Goal: Find specific page/section: Find specific page/section

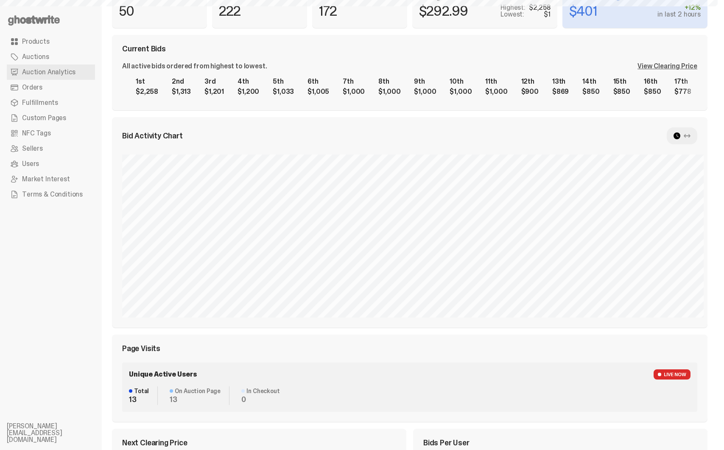
scroll to position [277, 0]
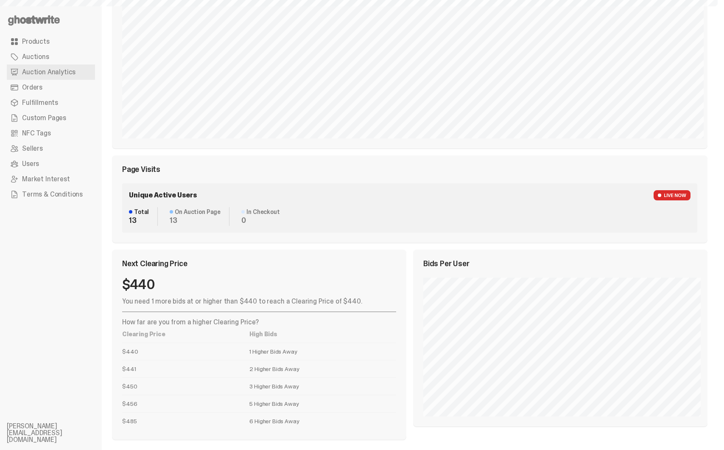
select select "**"
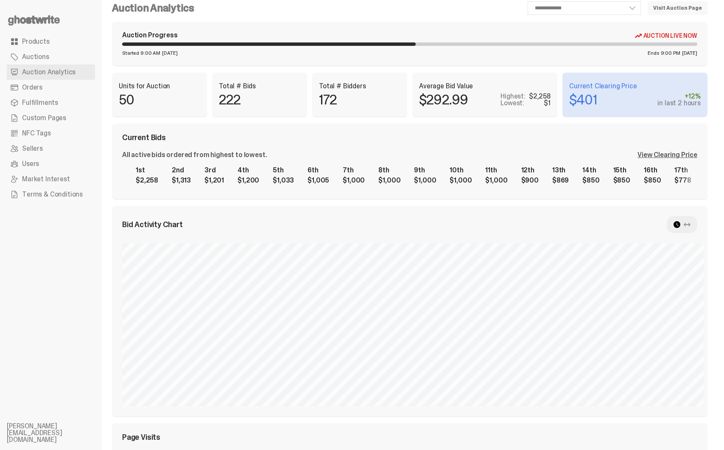
scroll to position [0, 0]
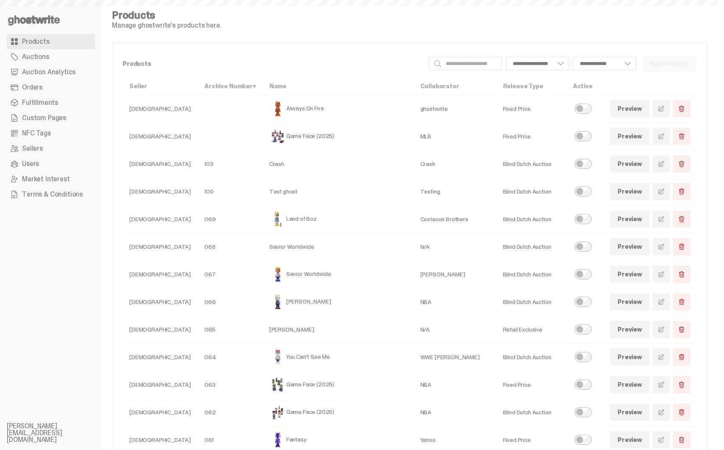
select select
click at [53, 74] on span "Auction Analytics" at bounding box center [48, 72] width 53 height 7
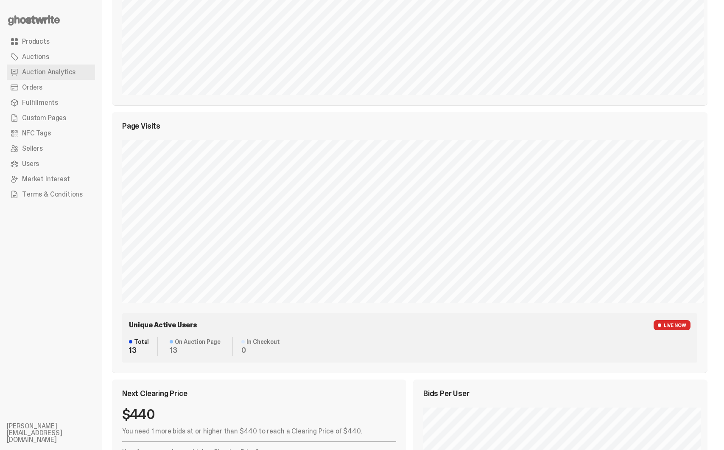
scroll to position [461, 0]
